Goal: Answer question/provide support: Share knowledge or assist other users

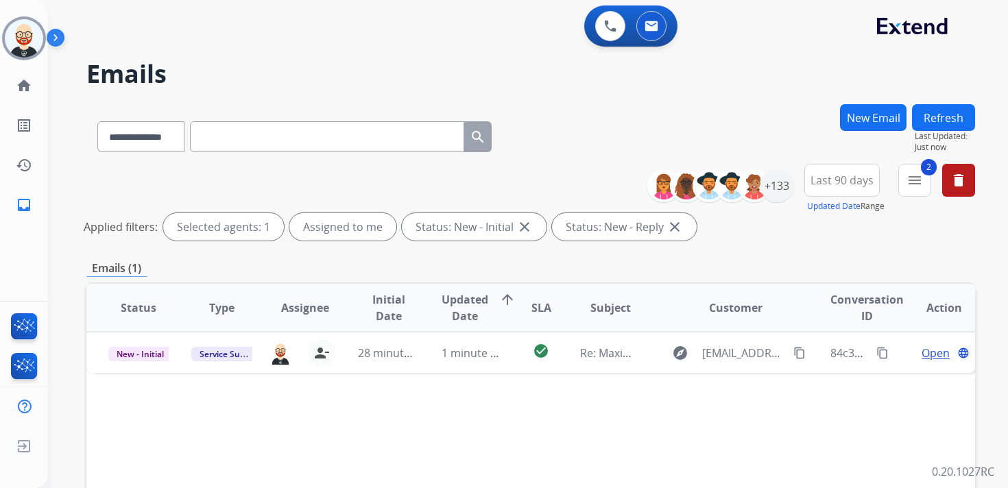
select select "**********"
click at [16, 40] on img at bounding box center [24, 38] width 38 height 38
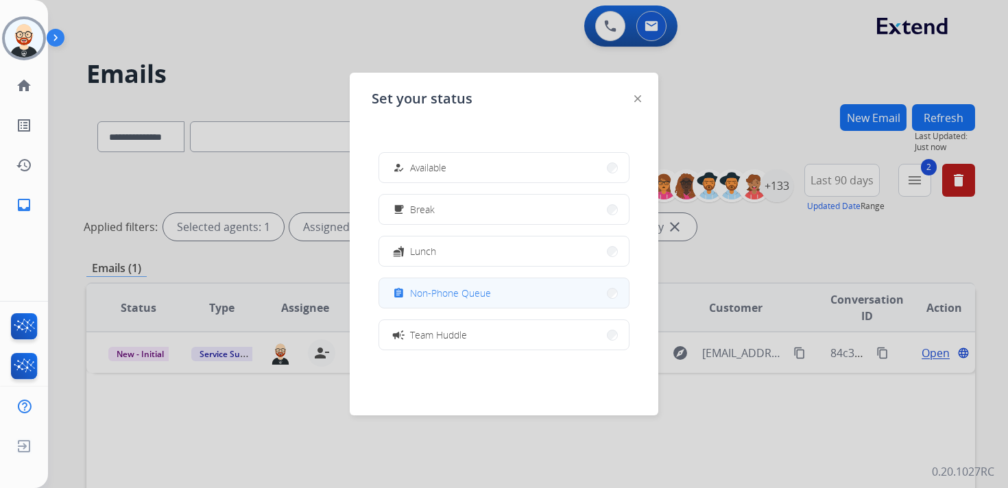
click at [495, 291] on button "assignment Non-Phone Queue" at bounding box center [504, 293] width 250 height 29
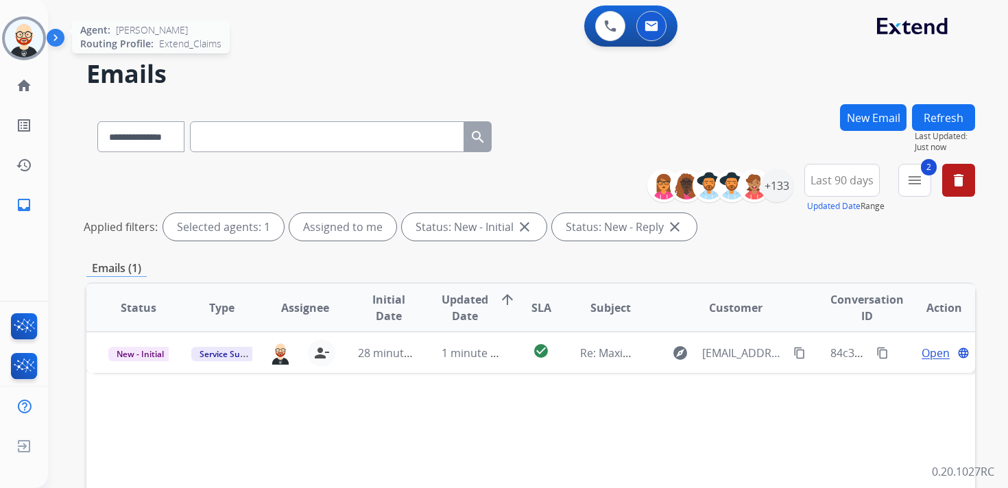
click at [21, 39] on img at bounding box center [24, 38] width 38 height 38
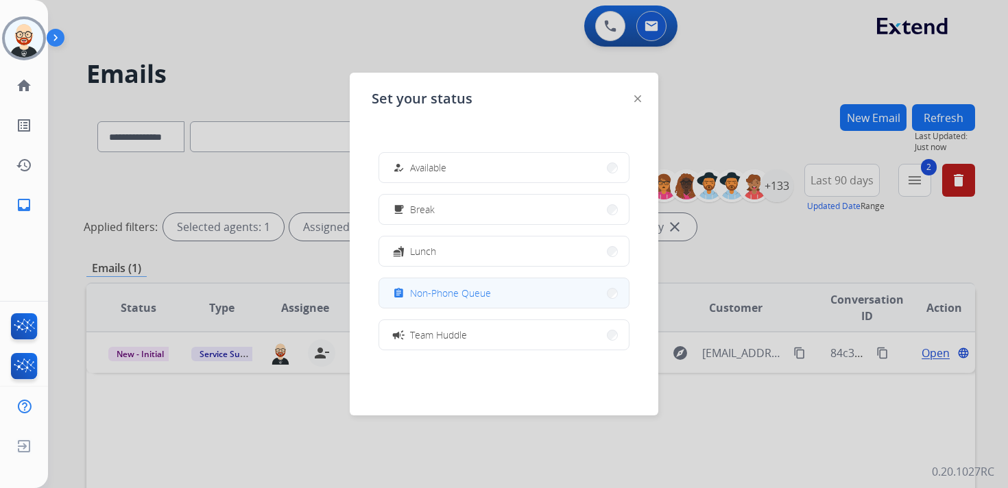
click at [482, 294] on span "Non-Phone Queue" at bounding box center [450, 293] width 81 height 14
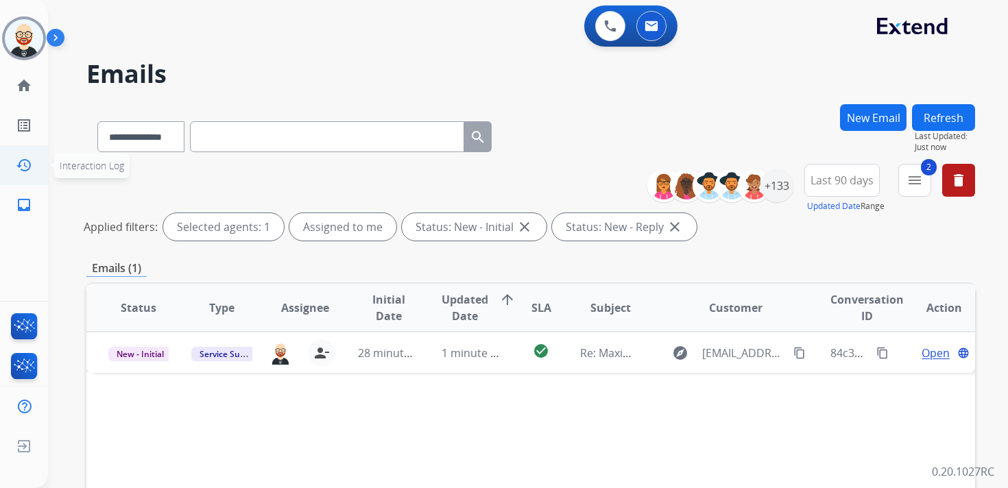
click at [21, 157] on mat-icon "history" at bounding box center [24, 165] width 16 height 16
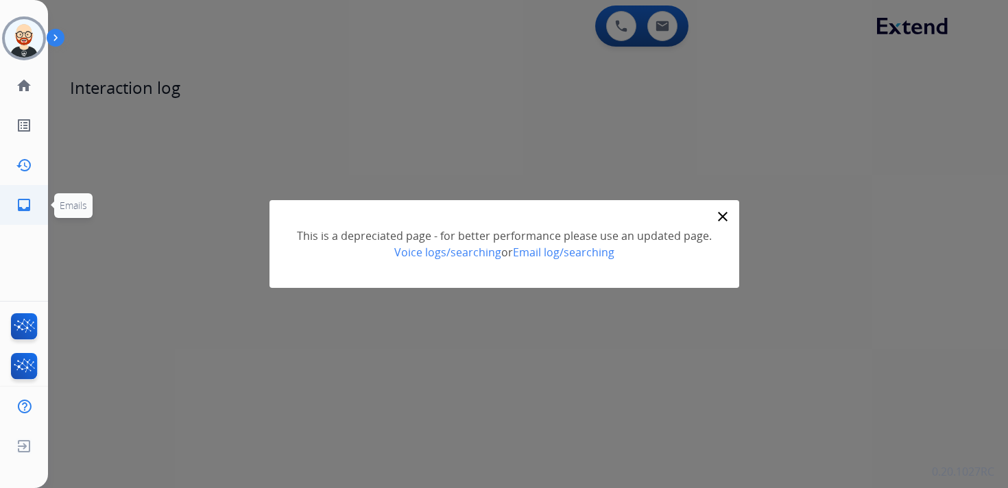
click at [23, 213] on link "inbox Emails" at bounding box center [24, 205] width 38 height 38
select select "**********"
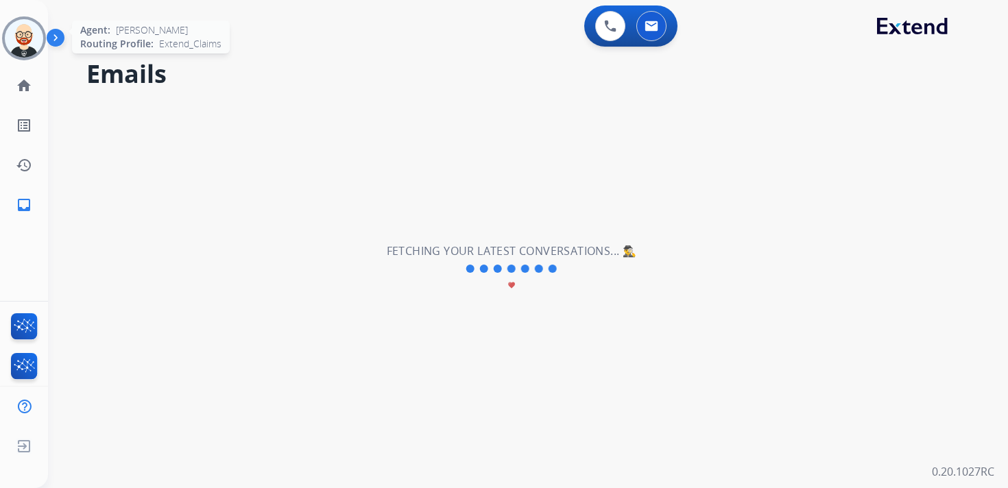
click at [27, 38] on img at bounding box center [24, 38] width 38 height 38
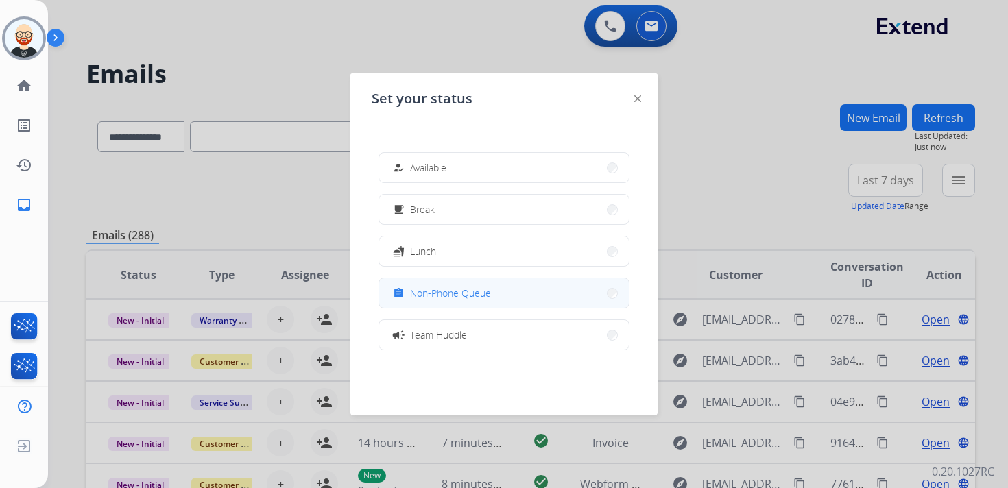
click at [475, 294] on span "Non-Phone Queue" at bounding box center [450, 293] width 81 height 14
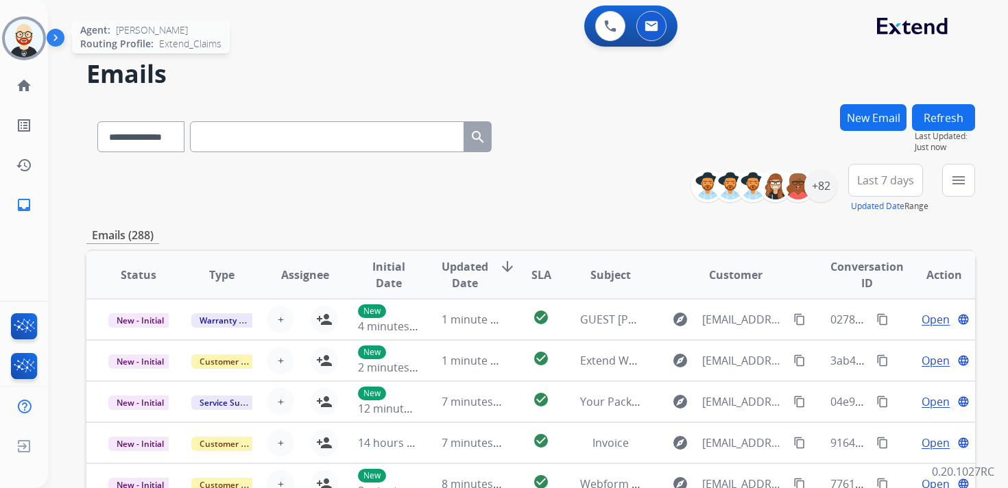
click at [19, 40] on img at bounding box center [24, 38] width 38 height 38
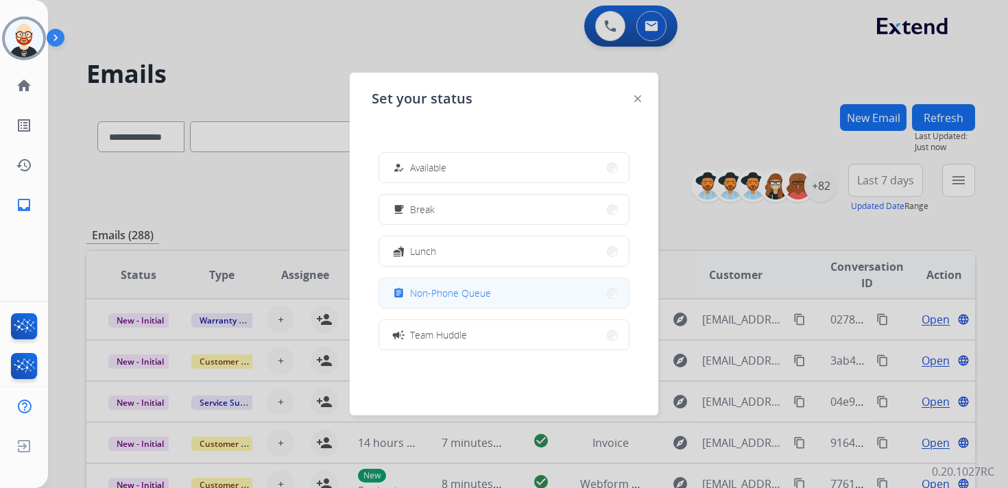
click at [448, 292] on span "Non-Phone Queue" at bounding box center [450, 293] width 81 height 14
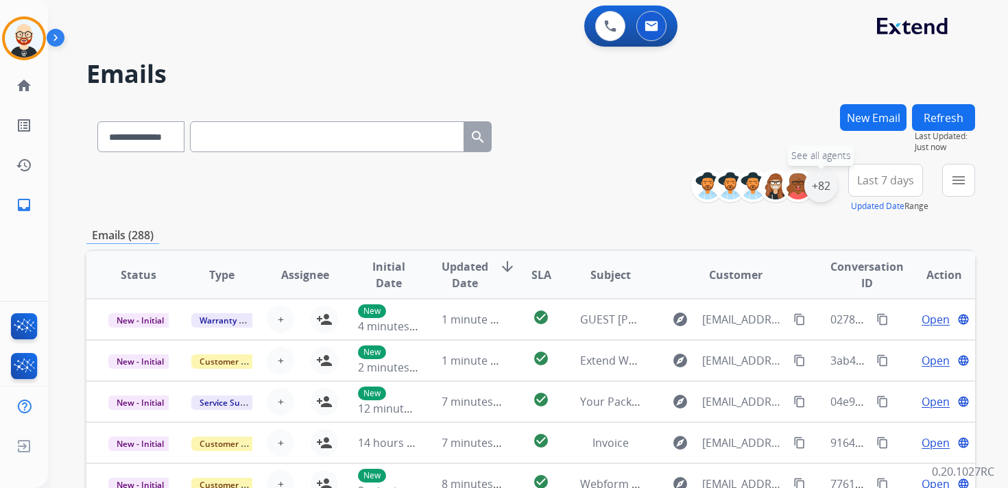
click at [821, 184] on div "+82" at bounding box center [821, 185] width 33 height 33
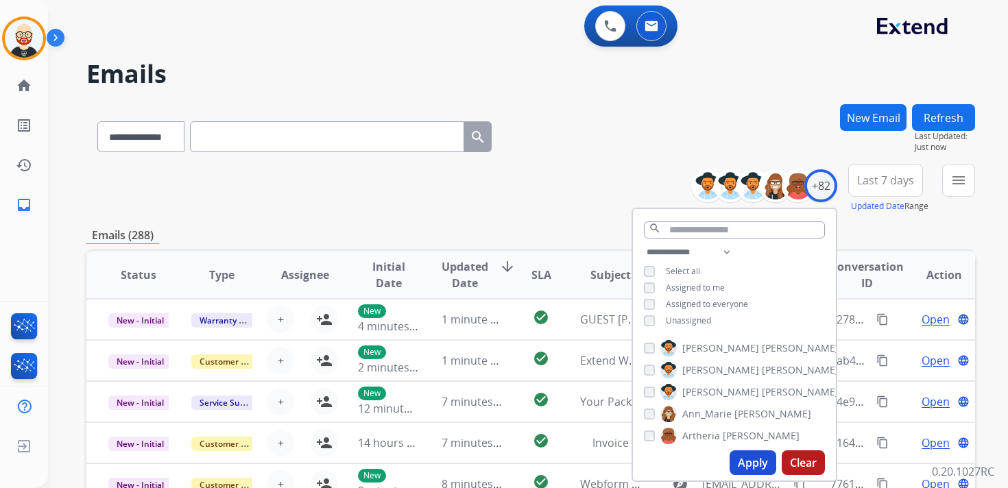
click at [679, 322] on span "Unassigned" at bounding box center [688, 321] width 45 height 12
click at [754, 459] on button "Apply" at bounding box center [753, 463] width 47 height 25
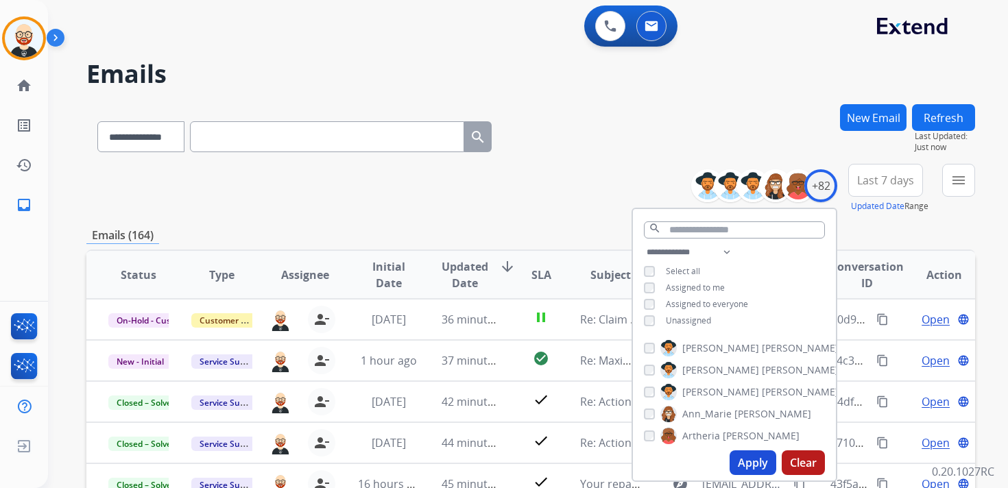
click at [893, 190] on button "Last 7 days" at bounding box center [886, 180] width 75 height 33
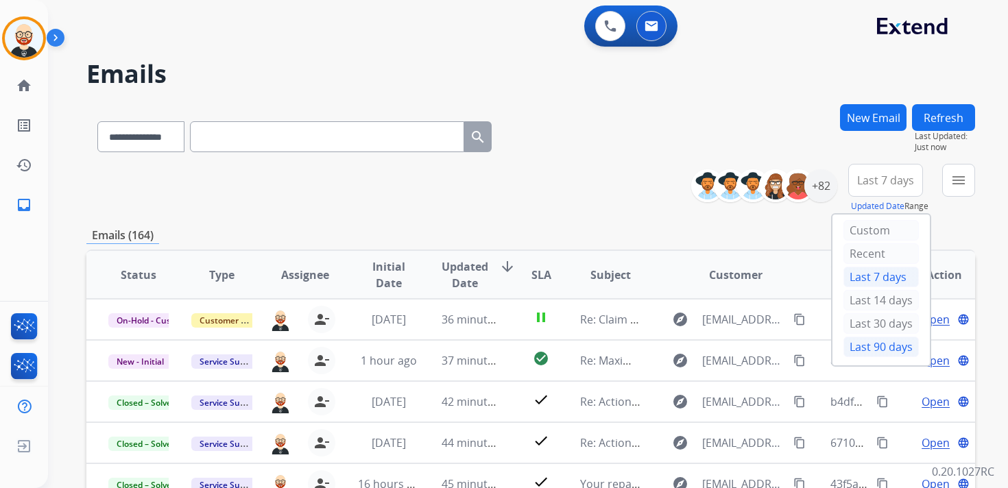
click at [869, 346] on div "Last 90 days" at bounding box center [881, 347] width 75 height 21
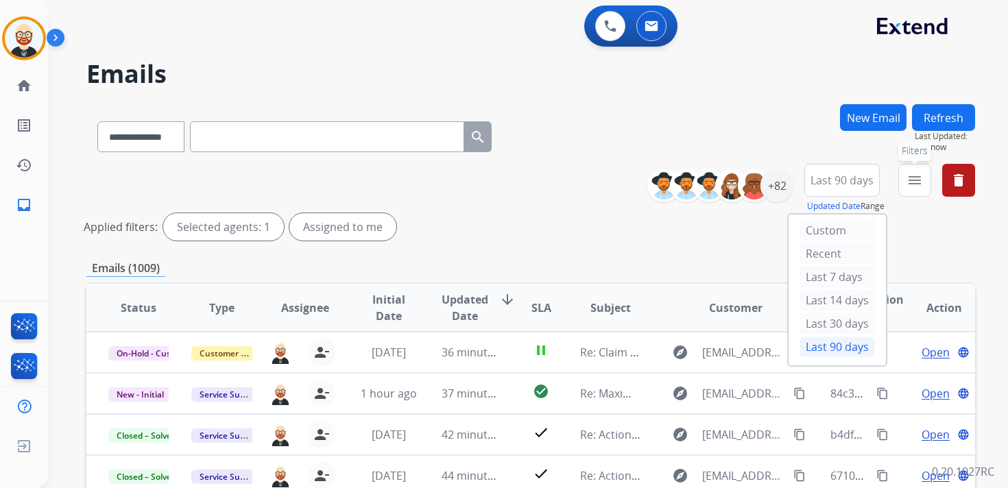
click at [915, 180] on mat-icon "menu" at bounding box center [915, 180] width 16 height 16
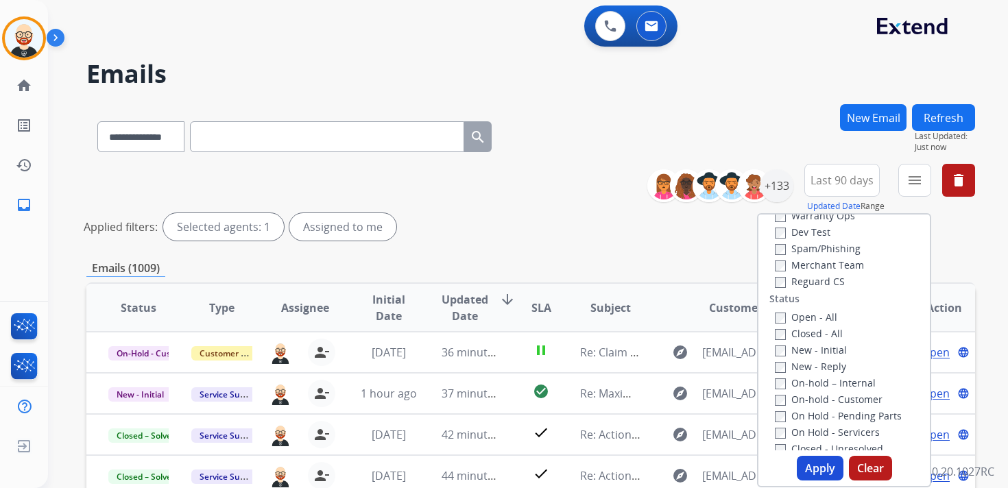
scroll to position [130, 0]
click at [804, 333] on label "New - Initial" at bounding box center [811, 334] width 72 height 13
click at [804, 348] on label "New - Reply" at bounding box center [810, 350] width 71 height 13
click at [803, 466] on button "Apply" at bounding box center [820, 468] width 47 height 25
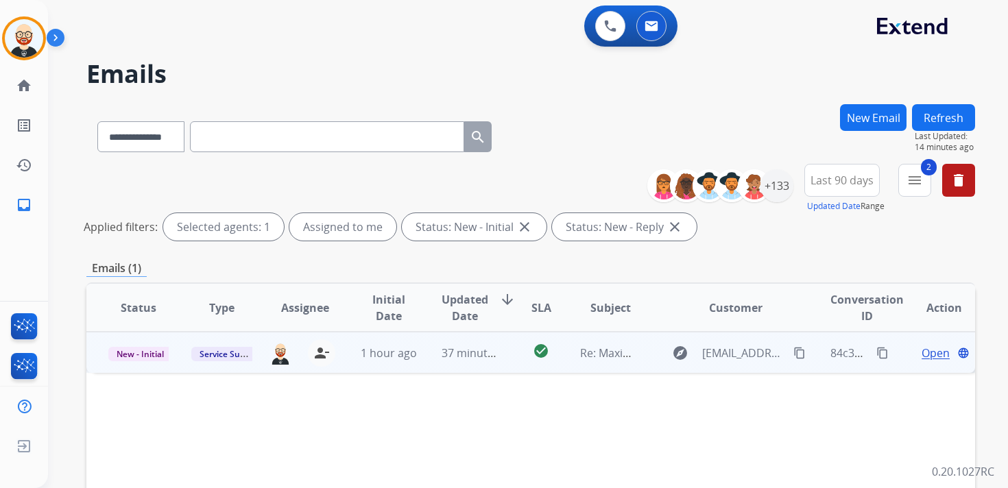
click at [933, 353] on span "Open" at bounding box center [936, 353] width 28 height 16
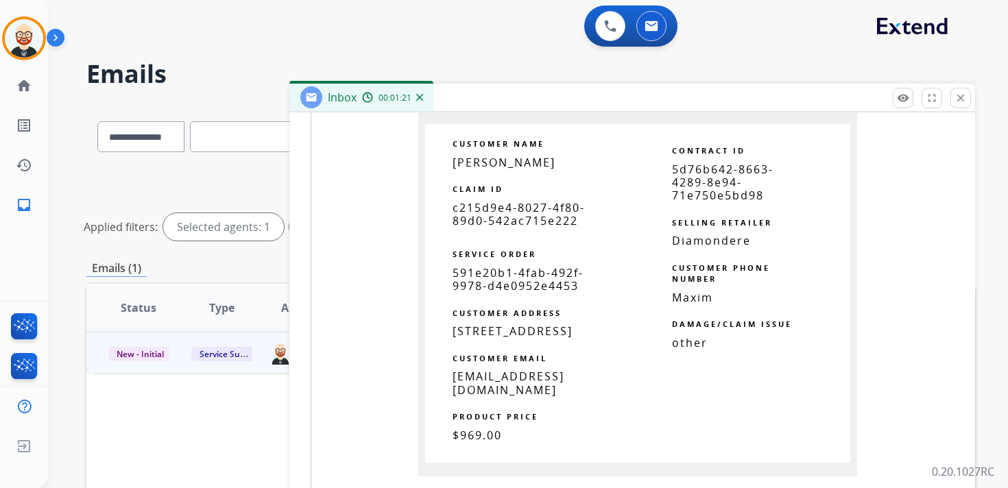
scroll to position [856, 0]
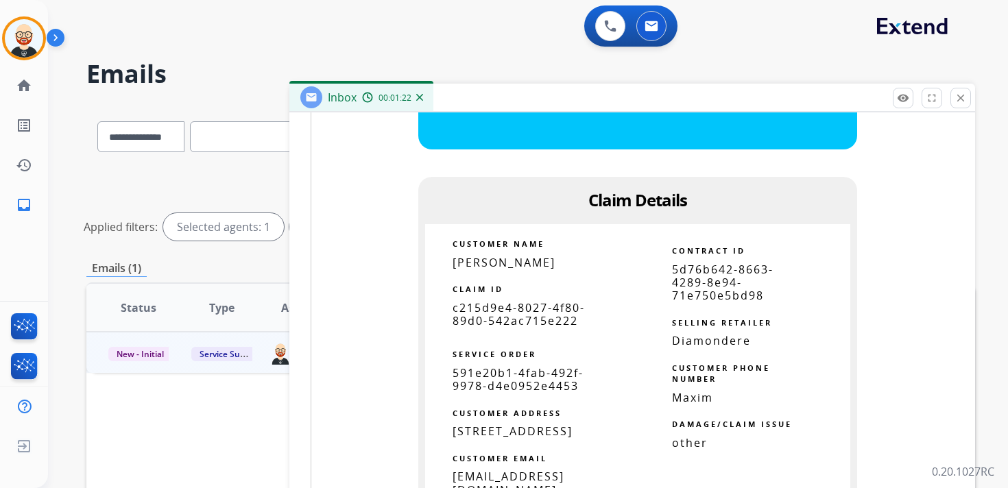
click at [509, 326] on span "c215d9e4-8027-4f80-89d0-542ac715e222" at bounding box center [519, 314] width 132 height 28
copy tbody
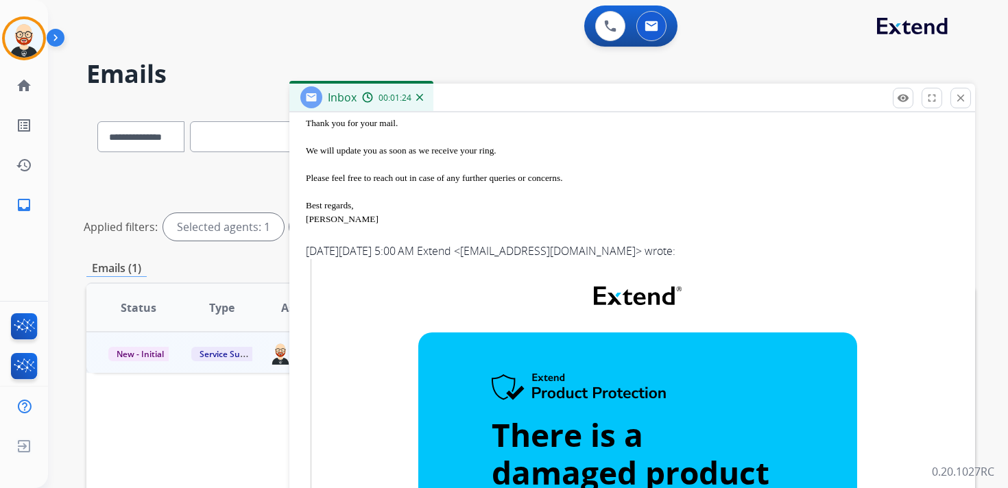
scroll to position [0, 0]
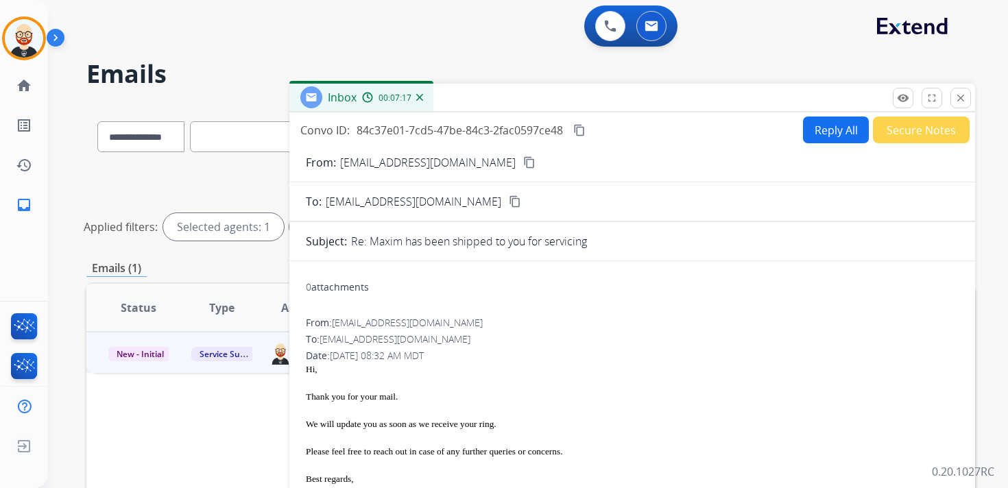
click at [577, 124] on mat-icon "content_copy" at bounding box center [579, 130] width 12 height 12
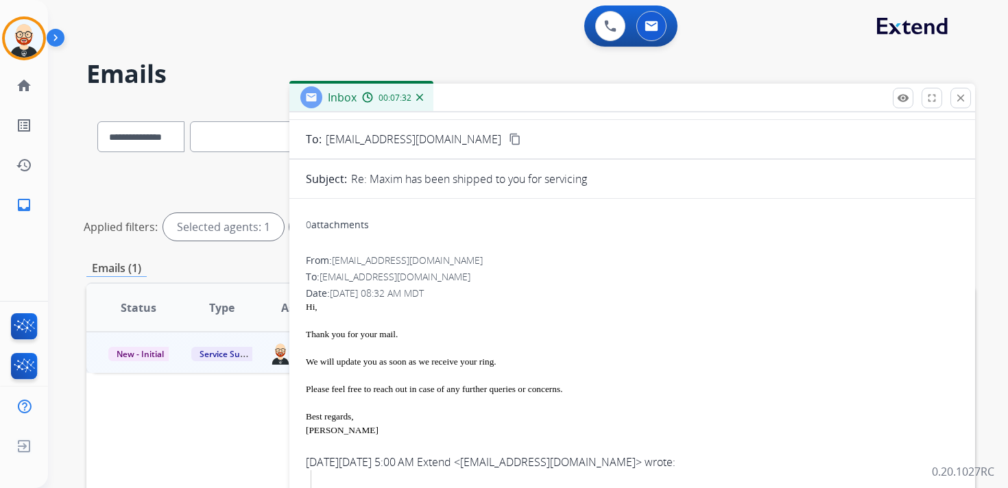
scroll to position [64, 0]
click at [488, 352] on div at bounding box center [632, 347] width 653 height 14
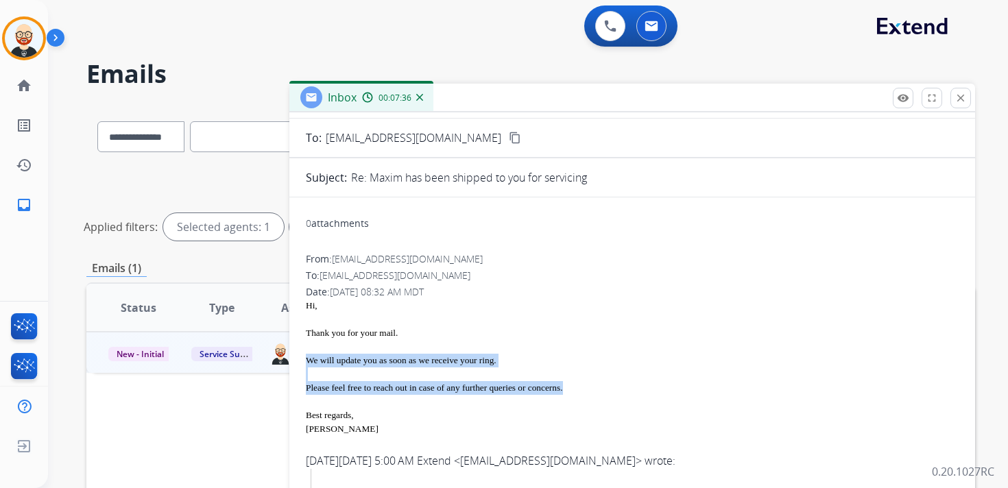
drag, startPoint x: 566, startPoint y: 388, endPoint x: 309, endPoint y: 360, distance: 258.7
click at [309, 360] on div "Hi, Thank you for your mail. We will update you as soon as we receive your ring…" at bounding box center [632, 367] width 653 height 137
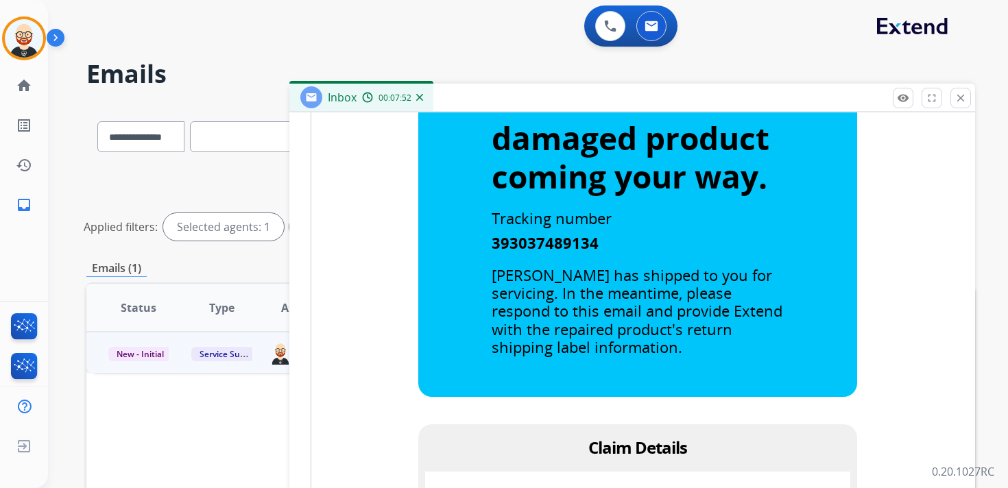
scroll to position [0, 0]
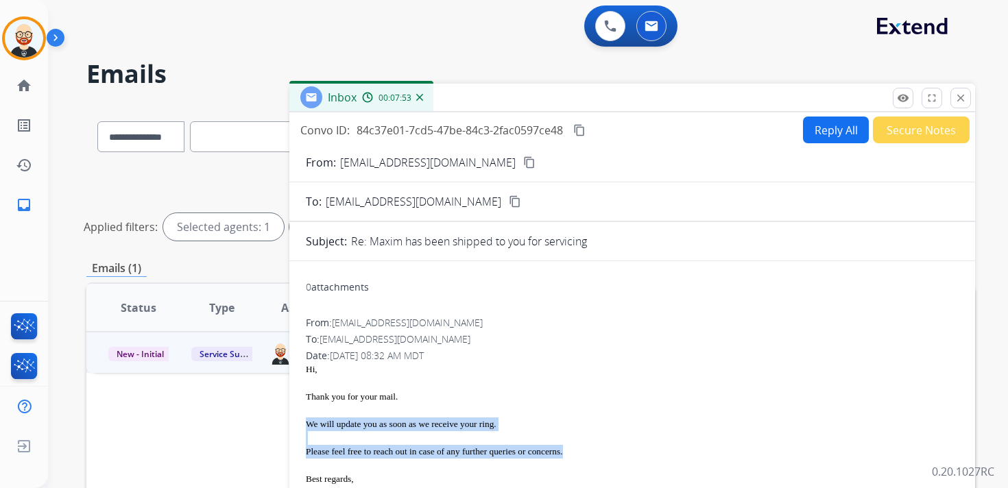
click at [814, 132] on button "Reply All" at bounding box center [836, 130] width 66 height 27
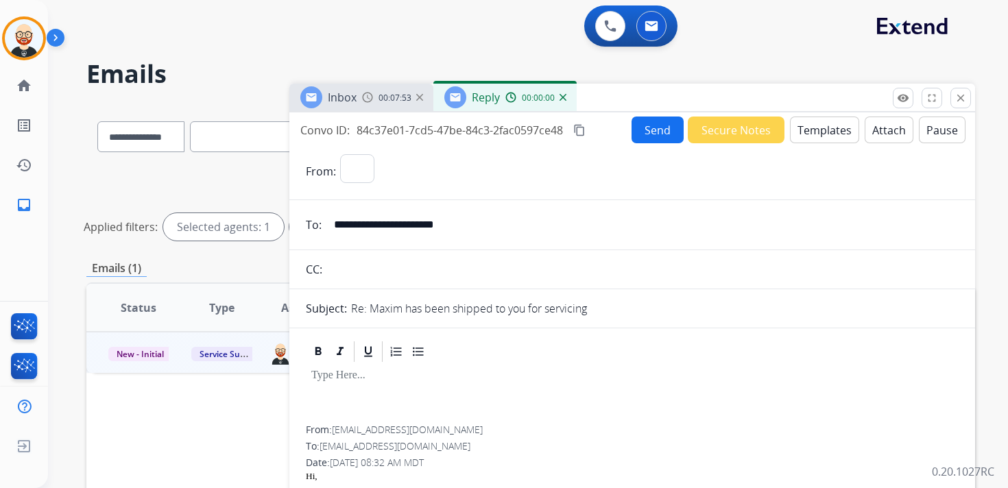
select select "**********"
click at [373, 392] on div at bounding box center [632, 395] width 653 height 62
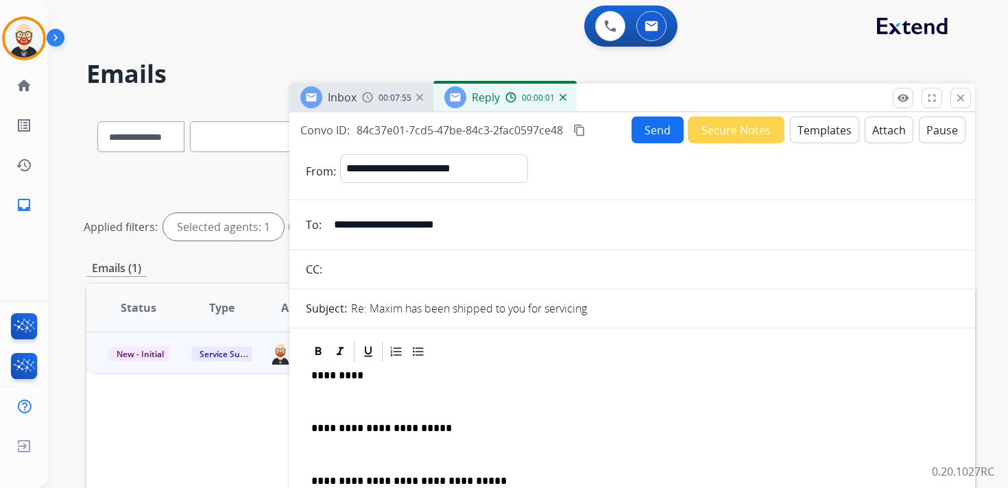
scroll to position [3, 0]
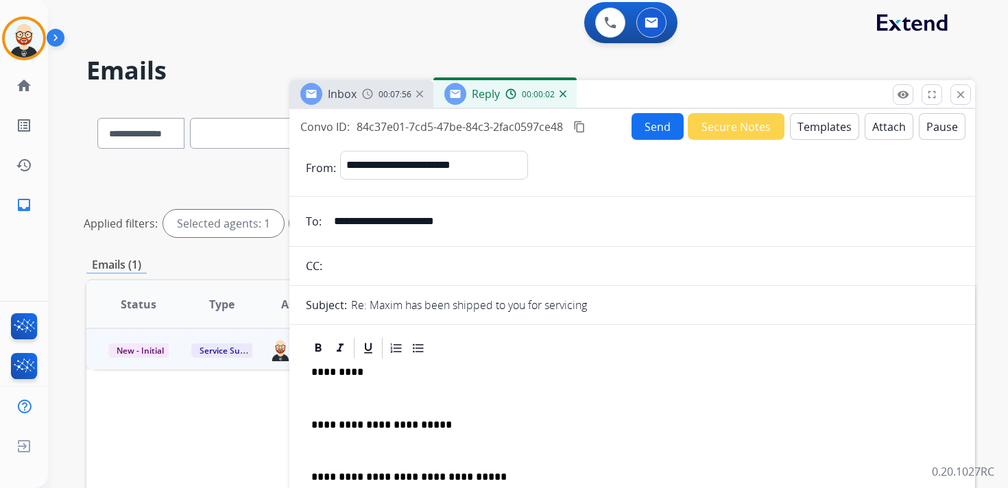
click at [344, 405] on div "**********" at bounding box center [632, 457] width 653 height 193
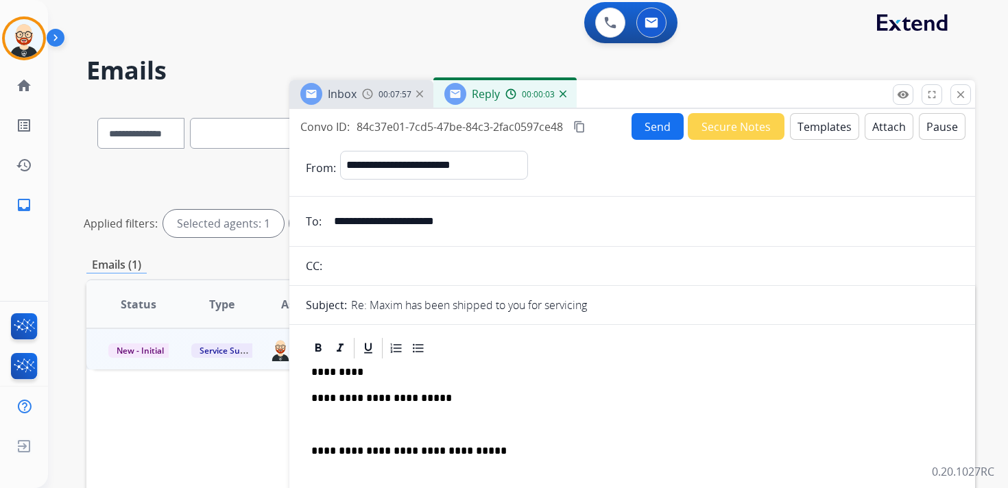
click at [346, 417] on div "**********" at bounding box center [632, 444] width 653 height 167
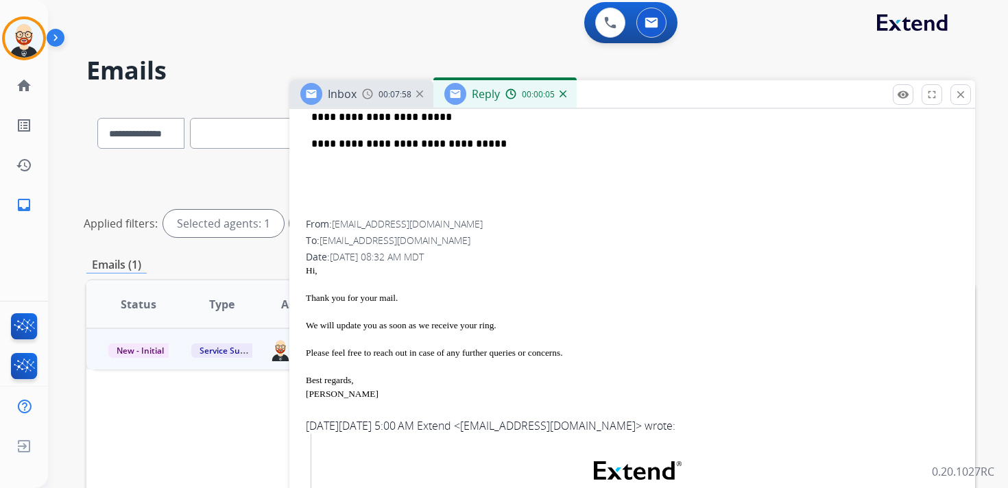
scroll to position [285, 0]
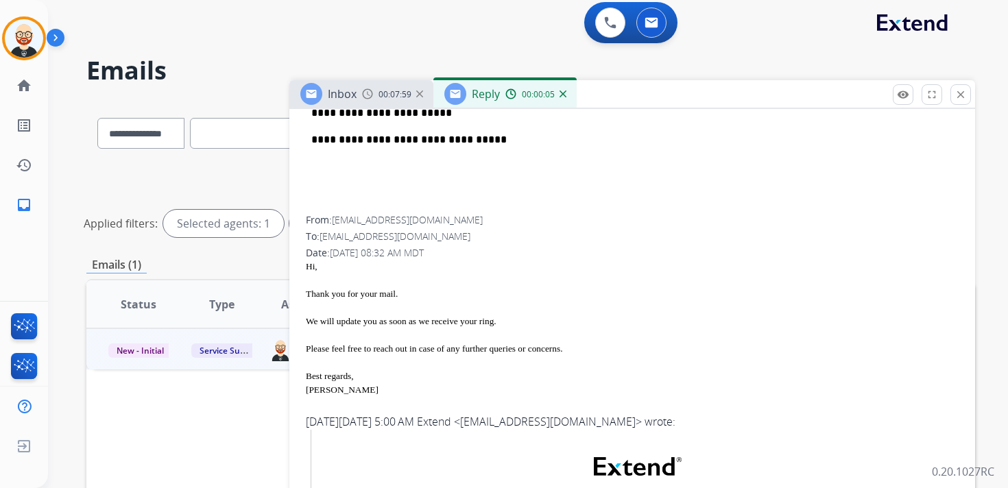
click at [313, 391] on div "[PERSON_NAME]" at bounding box center [632, 390] width 653 height 14
copy div "[PERSON_NAME]"
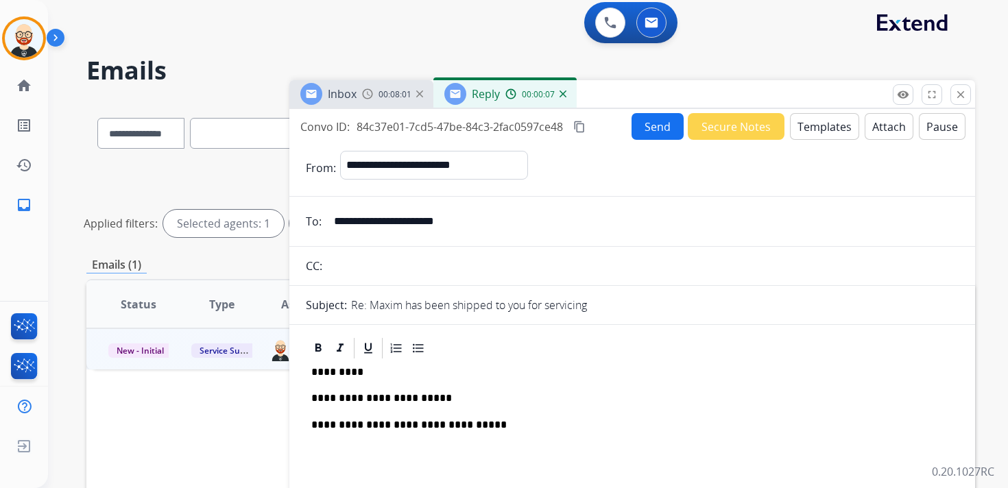
click at [342, 372] on p "*********" at bounding box center [626, 372] width 631 height 12
click at [637, 128] on button "Send" at bounding box center [658, 126] width 52 height 27
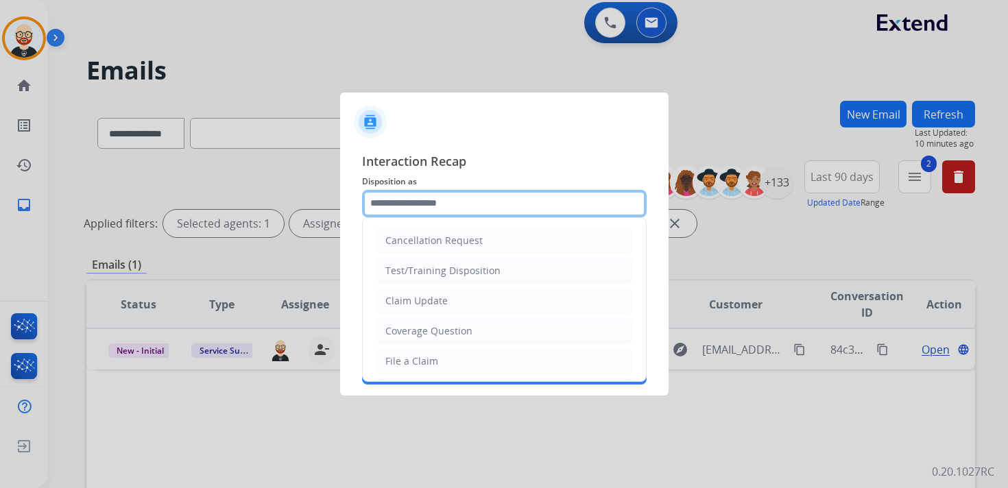
click at [434, 210] on input "text" at bounding box center [504, 203] width 285 height 27
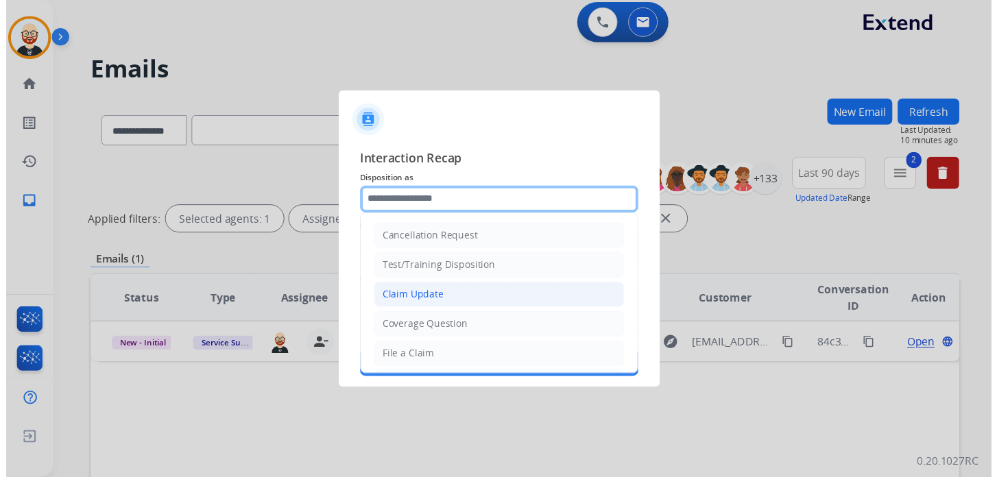
scroll to position [206, 0]
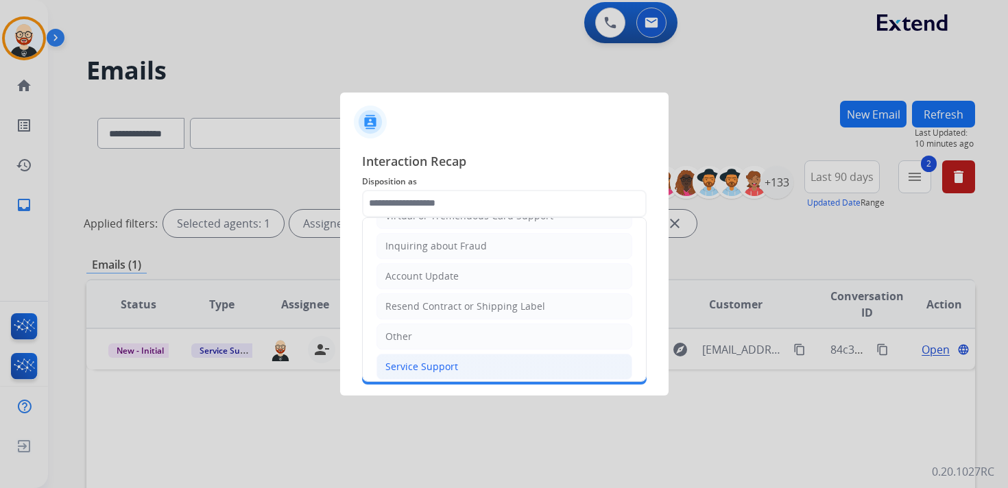
click at [423, 365] on div "Service Support" at bounding box center [422, 367] width 73 height 14
type input "**********"
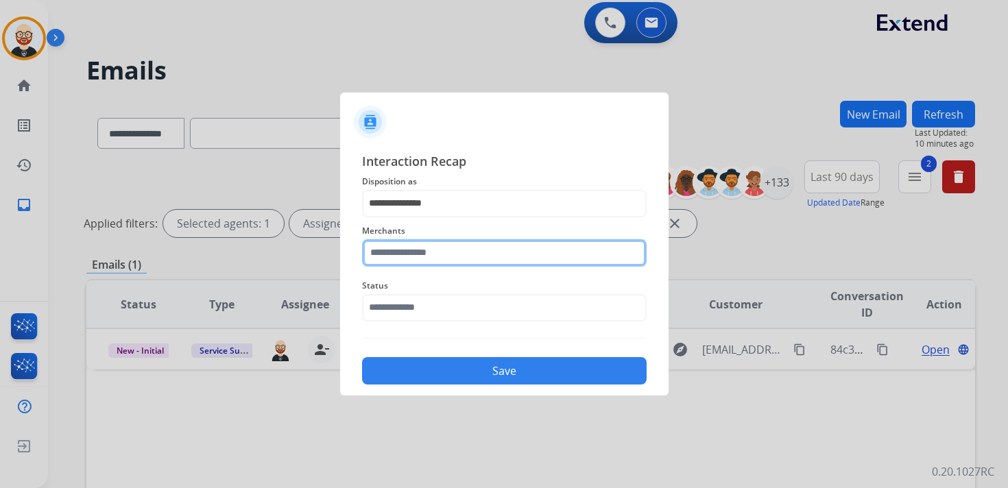
click at [410, 252] on input "text" at bounding box center [504, 252] width 285 height 27
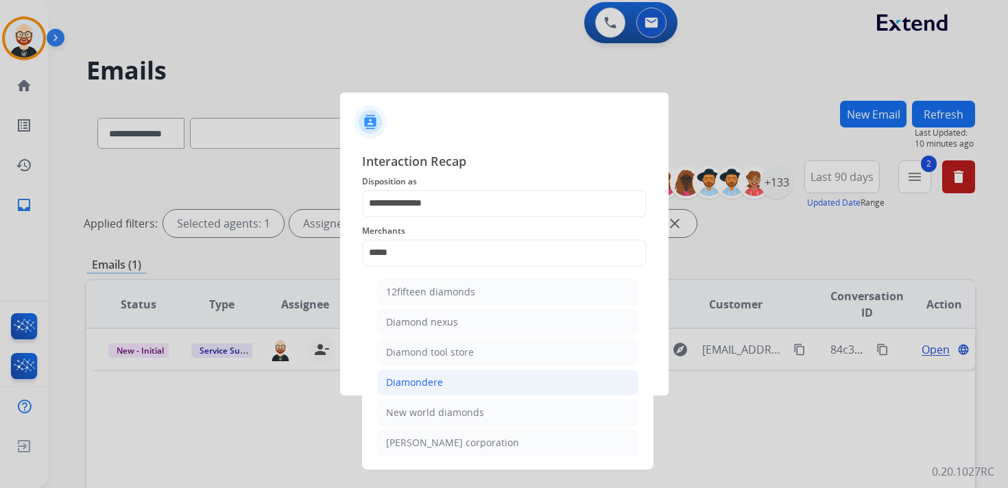
click at [427, 377] on div "Diamondere" at bounding box center [414, 383] width 57 height 14
type input "**********"
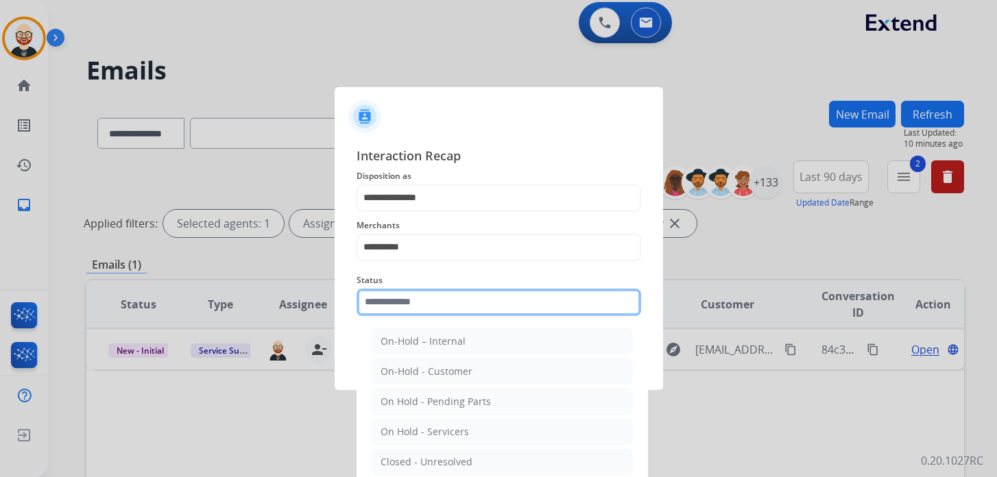
click at [410, 313] on input "text" at bounding box center [499, 302] width 285 height 27
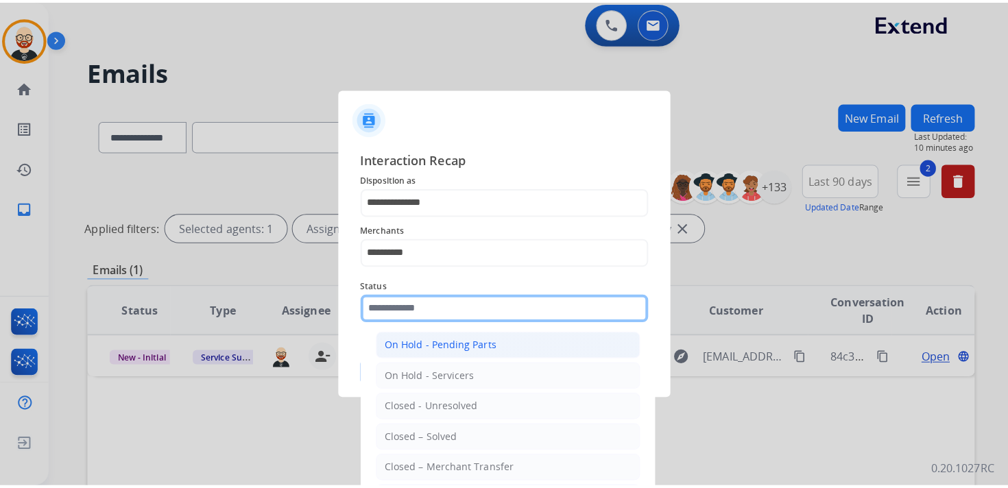
scroll to position [66, 0]
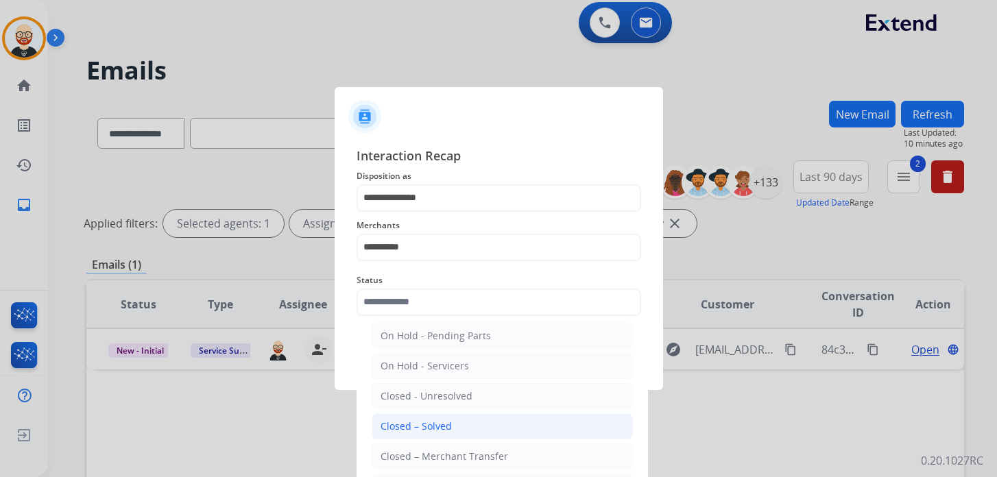
click at [441, 423] on div "Closed – Solved" at bounding box center [416, 427] width 71 height 14
type input "**********"
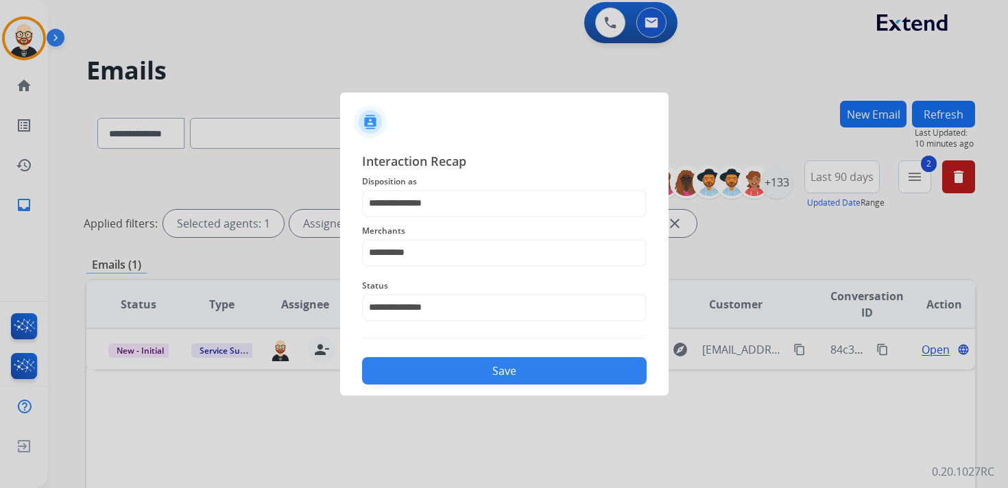
click at [433, 377] on button "Save" at bounding box center [504, 370] width 285 height 27
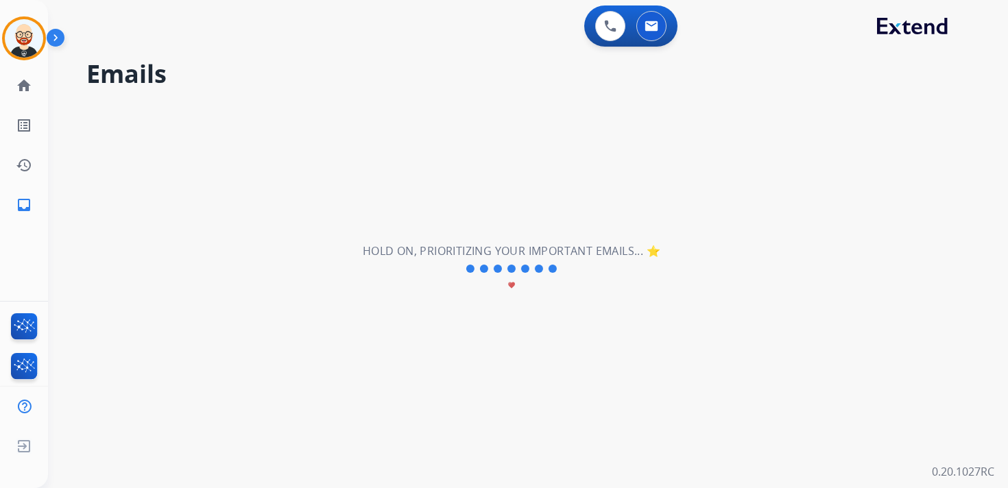
scroll to position [0, 0]
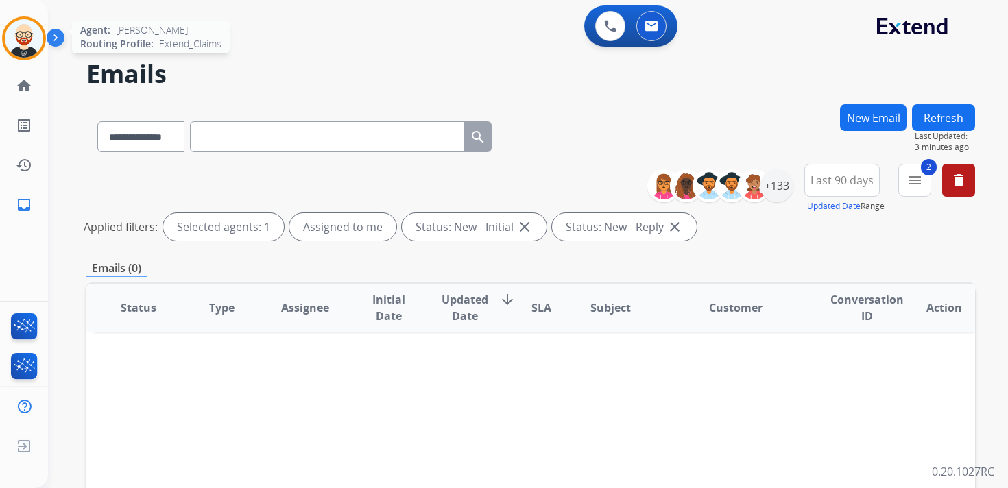
click at [25, 43] on img at bounding box center [24, 38] width 38 height 38
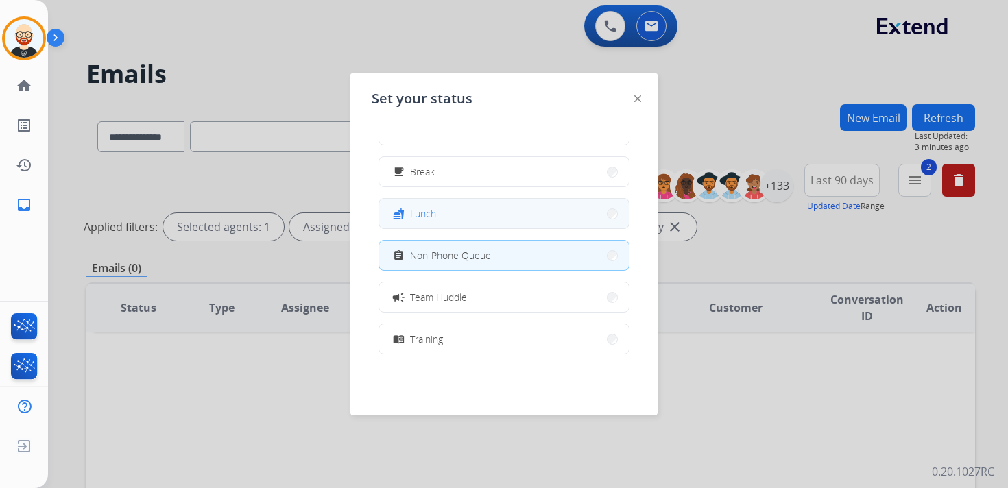
scroll to position [42, 0]
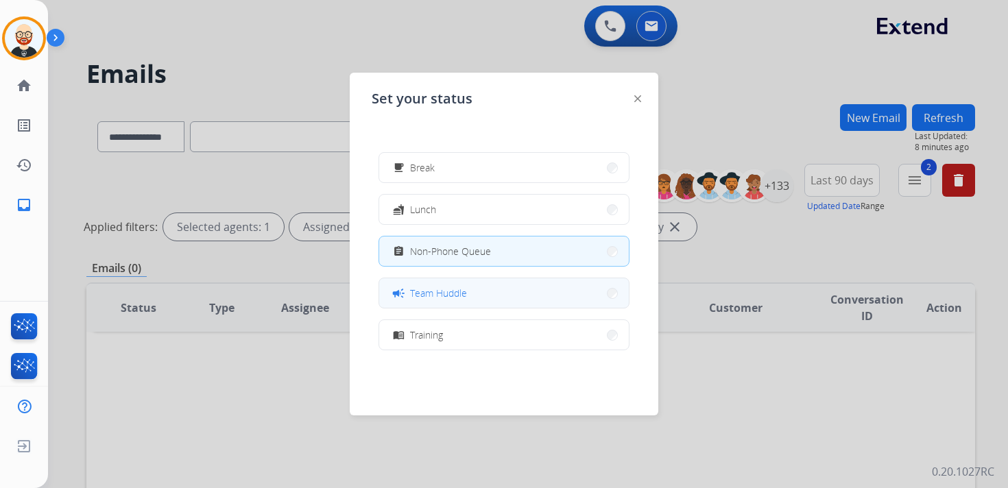
click at [487, 295] on button "campaign Team Huddle" at bounding box center [504, 293] width 250 height 29
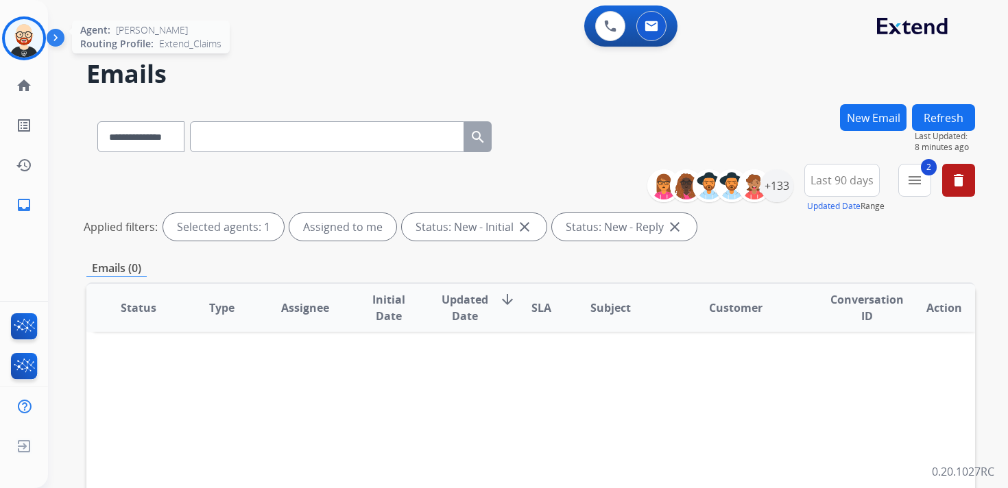
click at [32, 49] on img at bounding box center [24, 38] width 38 height 38
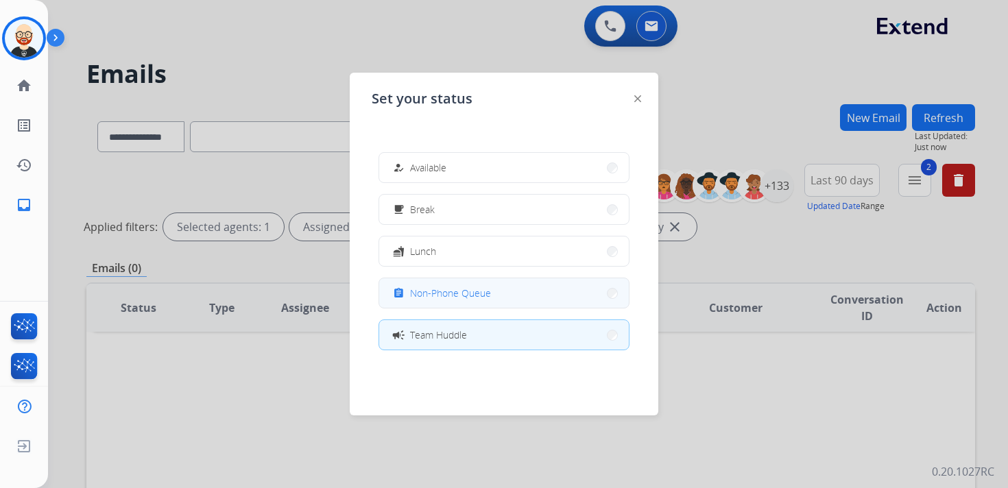
click at [505, 288] on button "assignment Non-Phone Queue" at bounding box center [504, 293] width 250 height 29
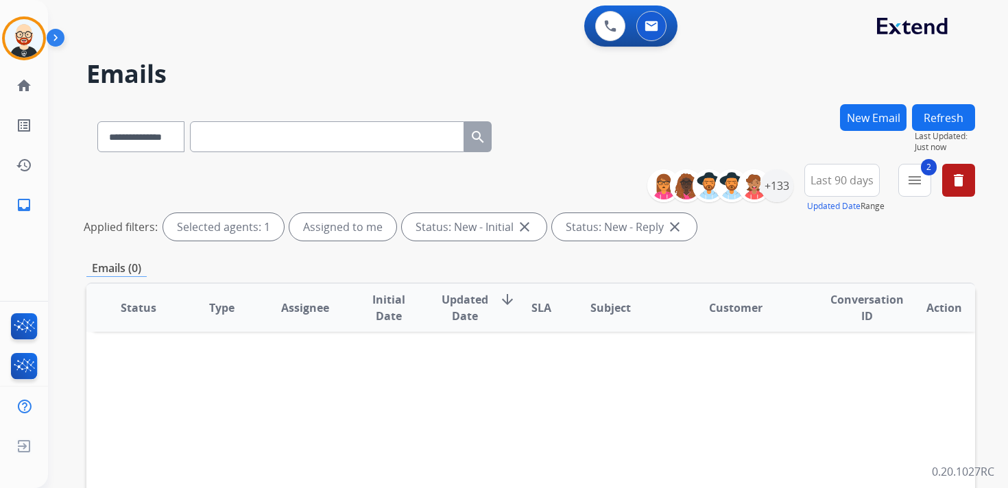
click at [954, 112] on button "Refresh" at bounding box center [943, 117] width 63 height 27
click at [30, 40] on img at bounding box center [24, 38] width 38 height 38
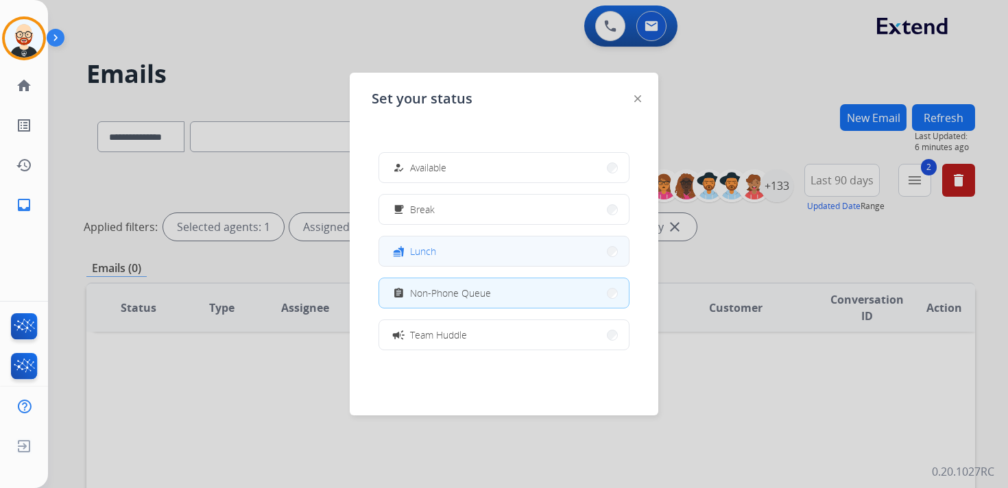
click at [439, 251] on button "fastfood Lunch" at bounding box center [504, 251] width 250 height 29
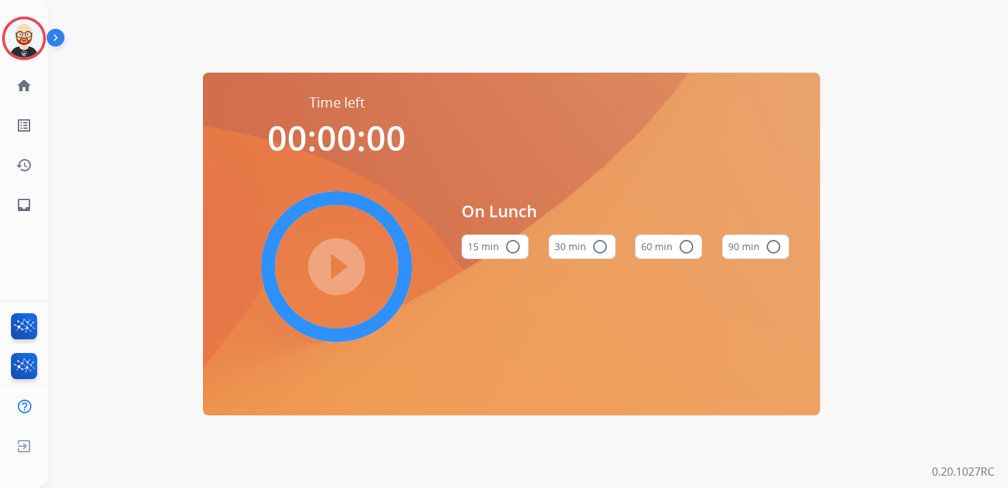
click at [660, 254] on button "60 min radio_button_unchecked" at bounding box center [668, 247] width 67 height 25
click at [335, 273] on mat-icon "play_circle_filled" at bounding box center [337, 267] width 16 height 16
